Goal: Entertainment & Leisure: Browse casually

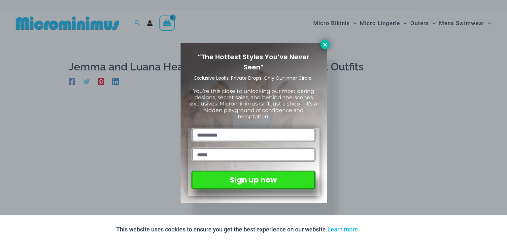
click at [326, 45] on icon at bounding box center [325, 45] width 6 height 6
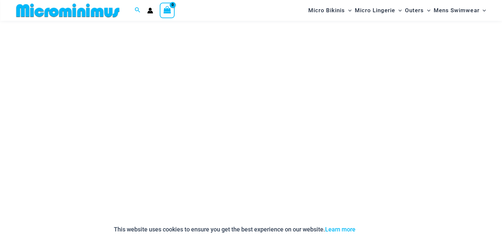
scroll to position [61, 0]
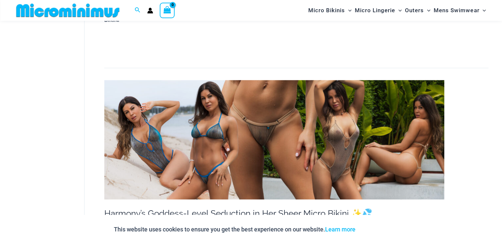
scroll to position [555, 0]
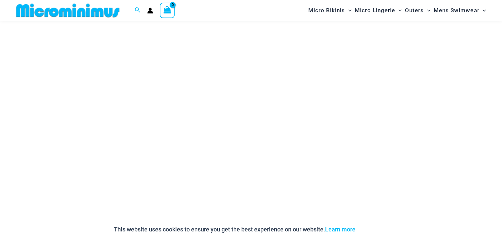
scroll to position [127, 0]
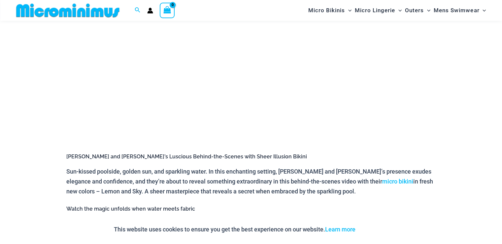
scroll to position [93, 0]
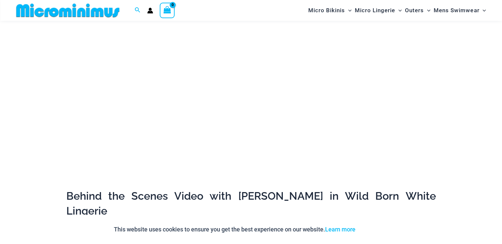
scroll to position [127, 0]
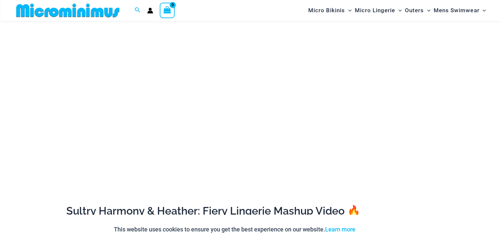
scroll to position [127, 0]
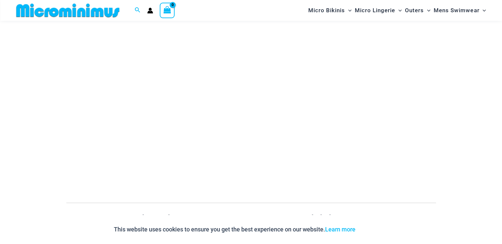
scroll to position [93, 0]
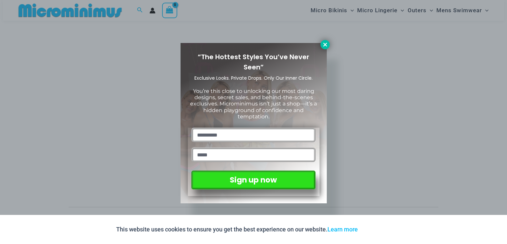
click at [325, 46] on icon at bounding box center [325, 45] width 6 height 6
